Goal: Navigation & Orientation: Find specific page/section

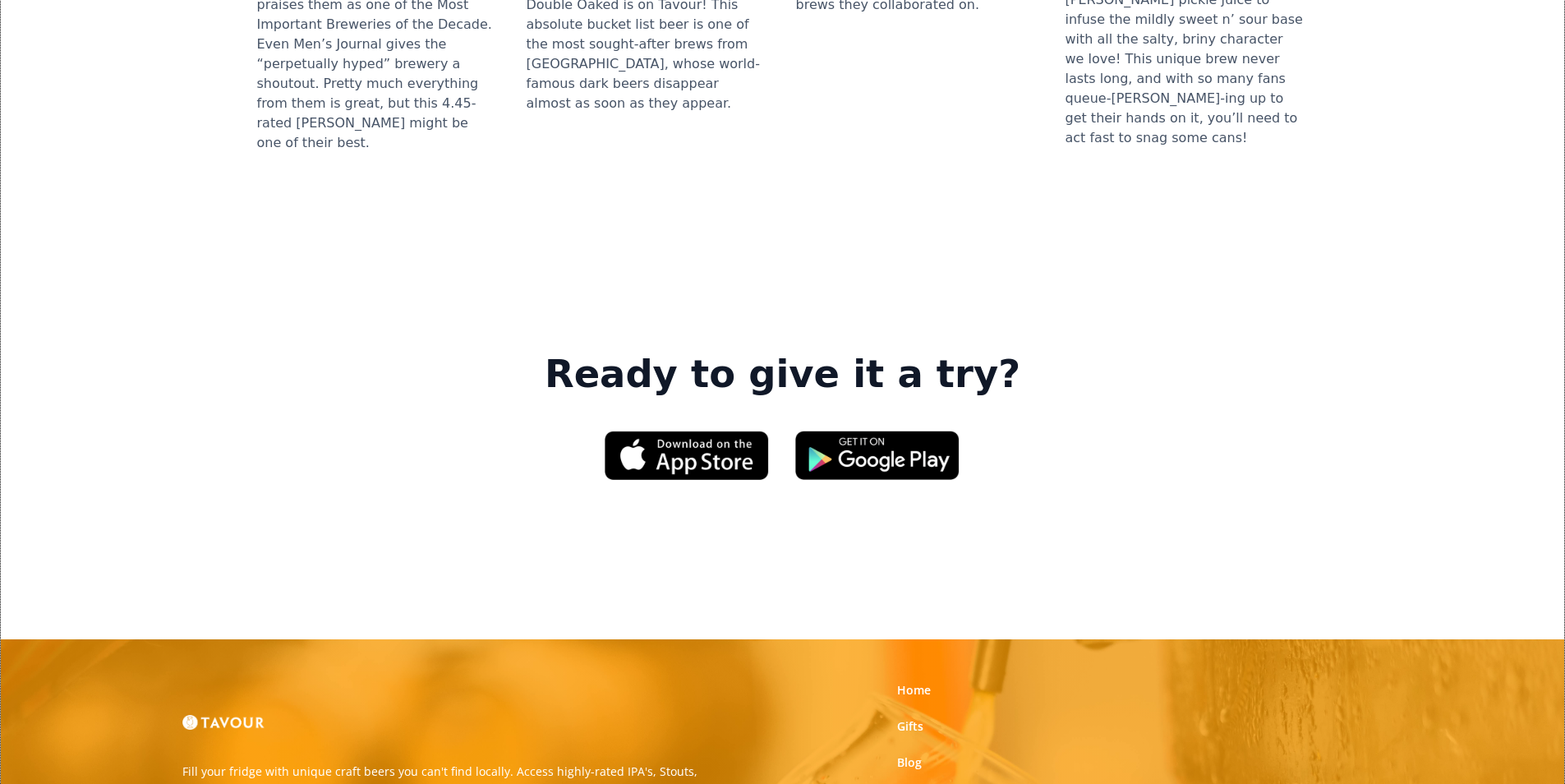
scroll to position [2486, 0]
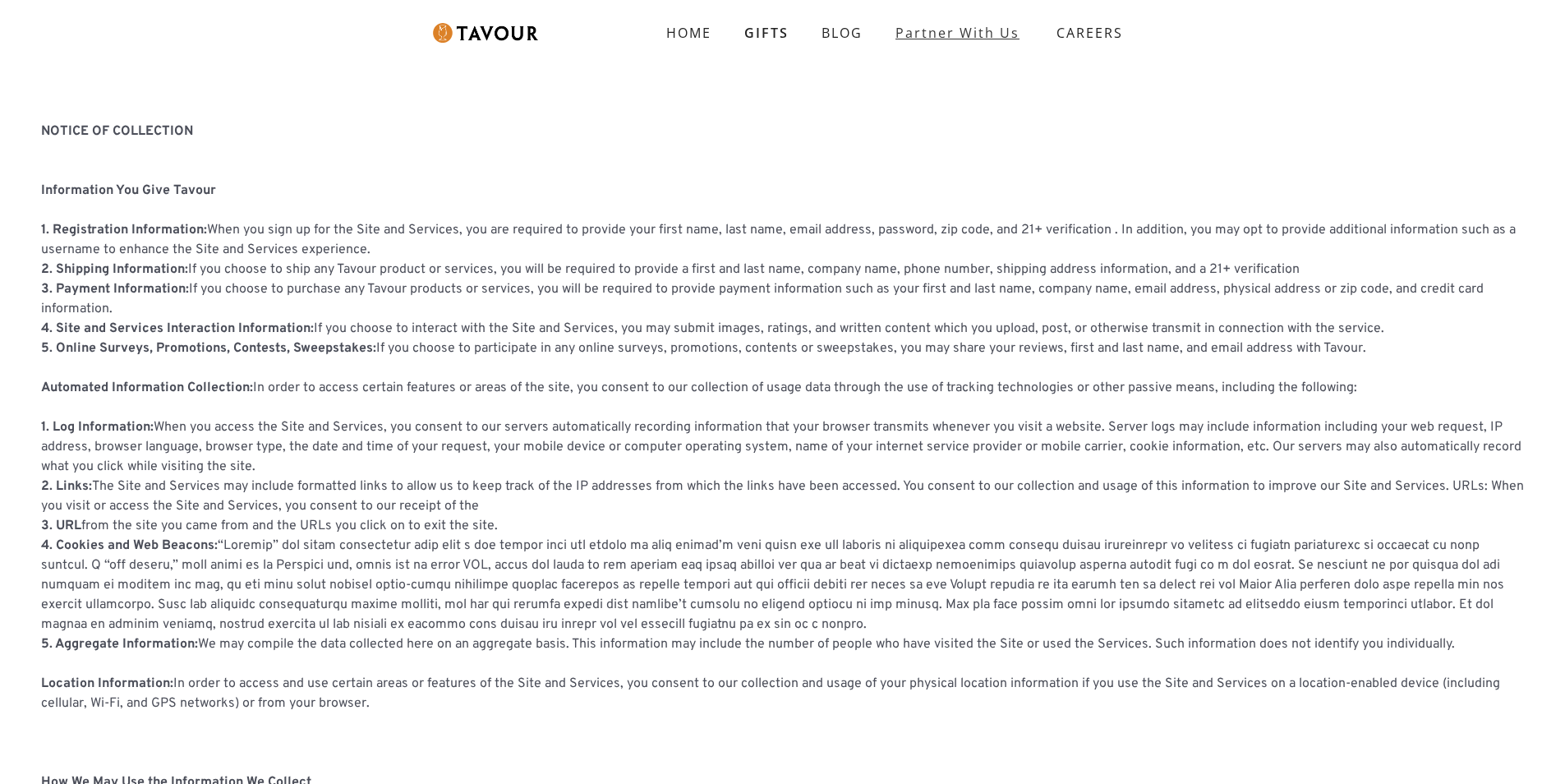
click at [900, 29] on link "partner with us" at bounding box center [957, 32] width 157 height 33
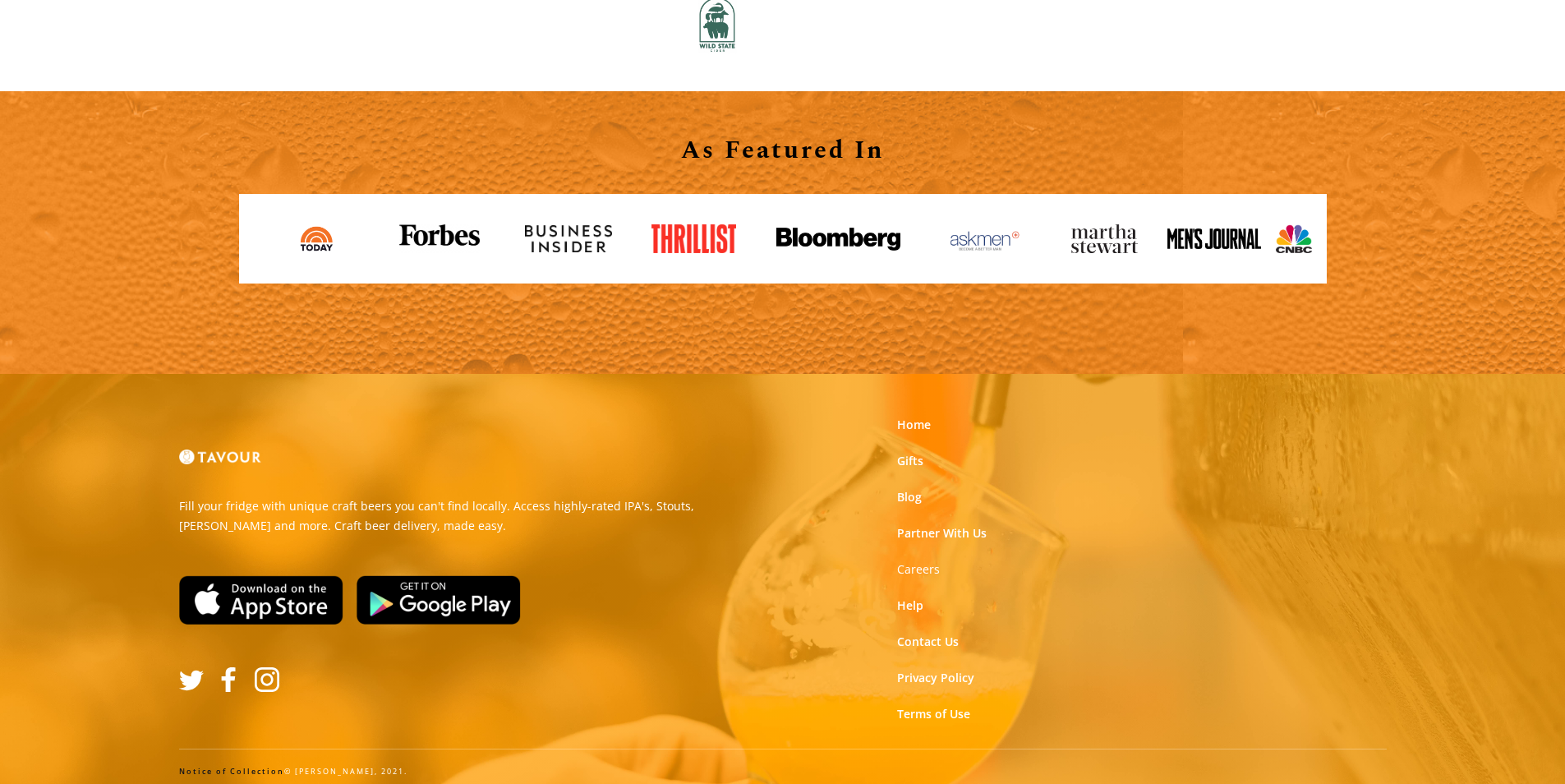
scroll to position [1813, 0]
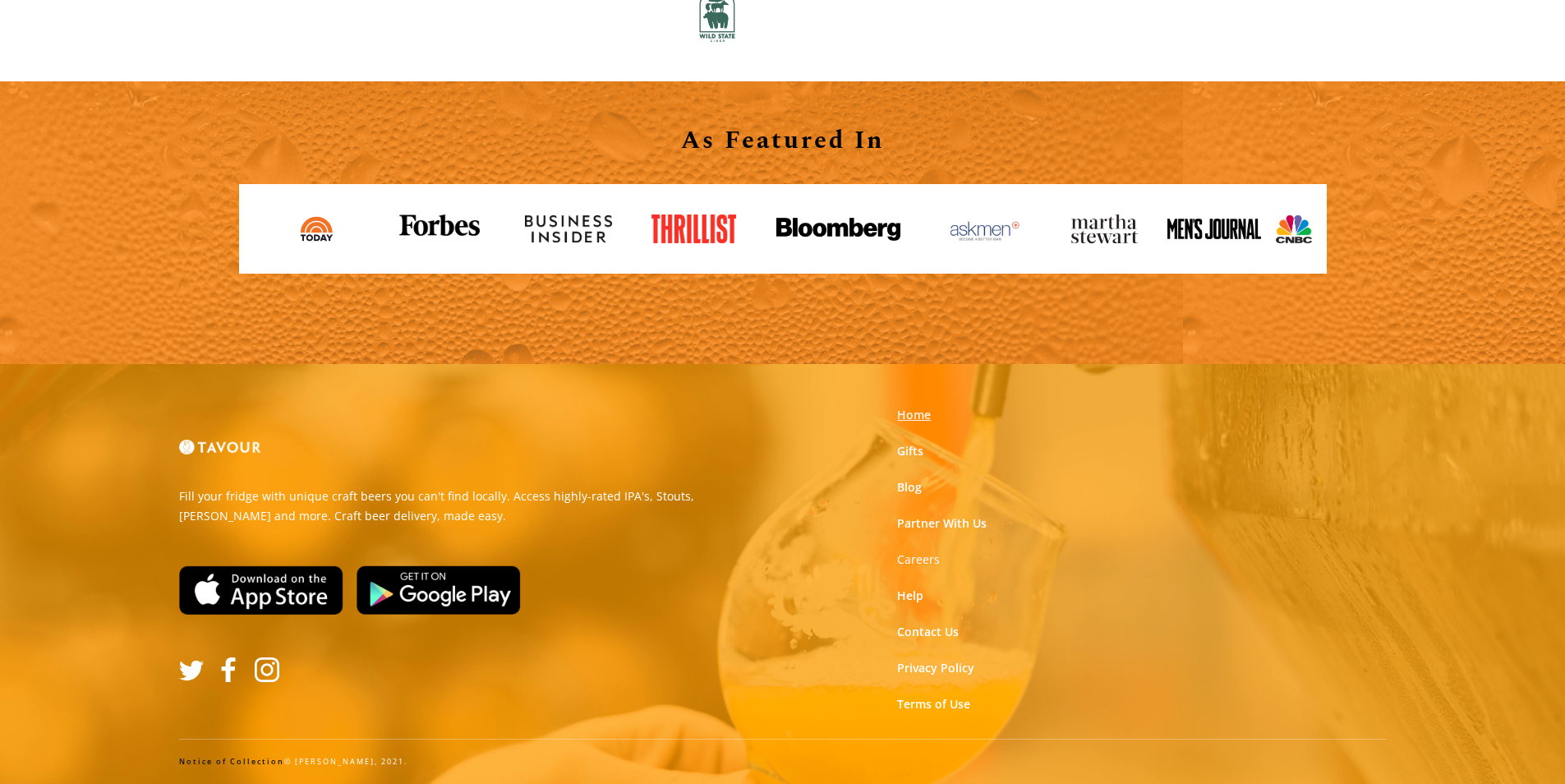
click at [912, 413] on link "Home" at bounding box center [914, 414] width 34 height 16
